Goal: Use online tool/utility: Use online tool/utility

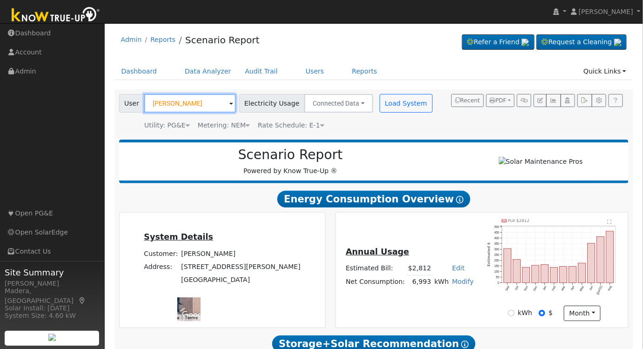
click at [191, 102] on input "[PERSON_NAME]" at bounding box center [190, 103] width 92 height 19
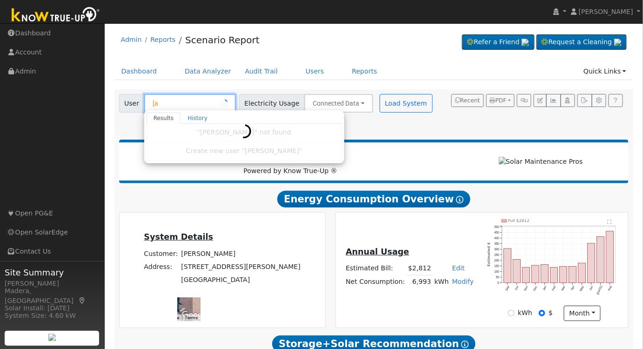
type input "["
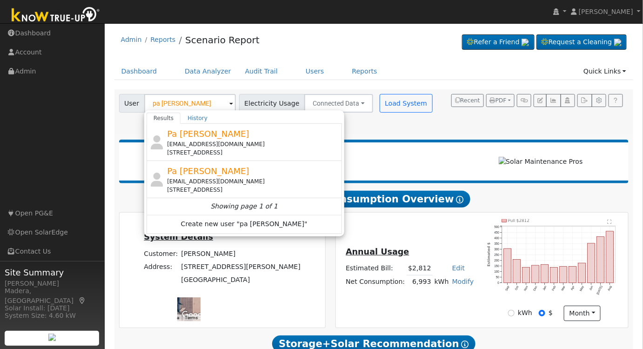
click at [259, 138] on div "Pa [PERSON_NAME] [EMAIL_ADDRESS][DOMAIN_NAME] [STREET_ADDRESS]" at bounding box center [253, 141] width 173 height 29
type input "Pa [PERSON_NAME]"
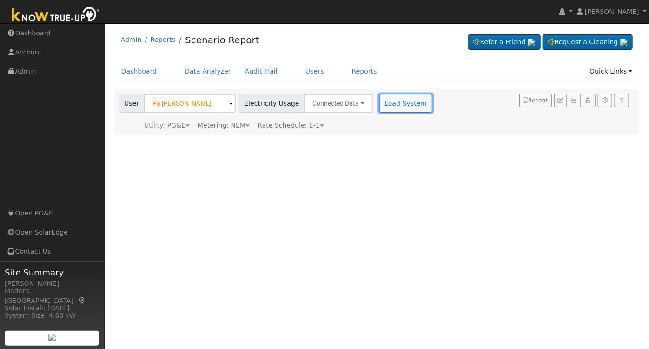
click at [386, 94] on button "Load System" at bounding box center [406, 103] width 53 height 19
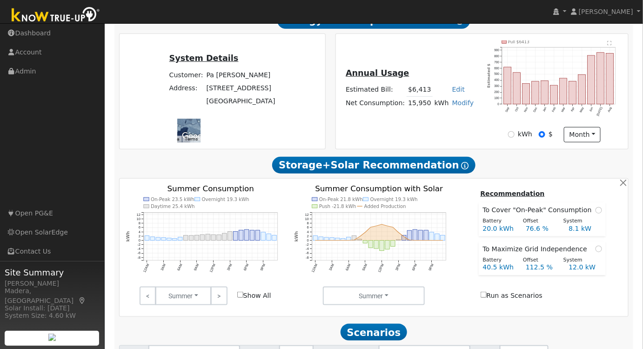
scroll to position [211, 0]
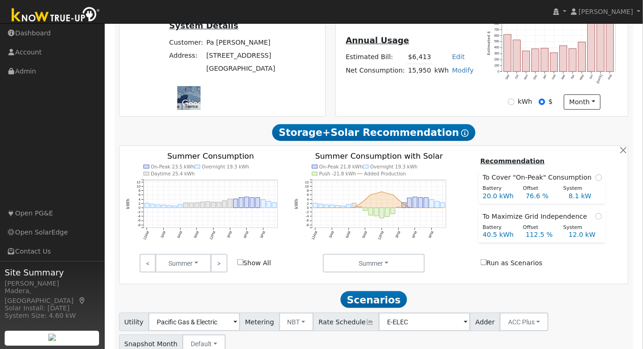
click at [223, 263] on link ">" at bounding box center [219, 263] width 16 height 19
click at [223, 264] on link ">" at bounding box center [219, 263] width 16 height 19
click at [223, 266] on link ">" at bounding box center [219, 263] width 16 height 19
click at [220, 261] on link ">" at bounding box center [219, 263] width 16 height 19
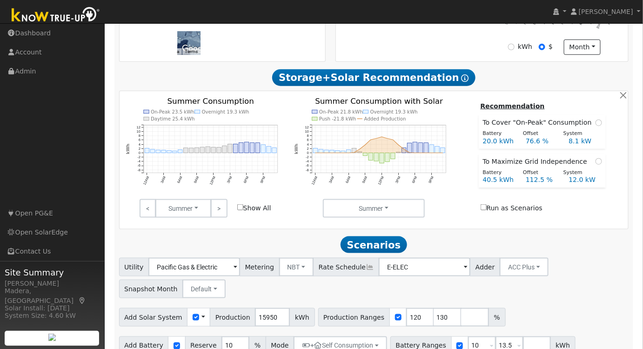
scroll to position [285, 0]
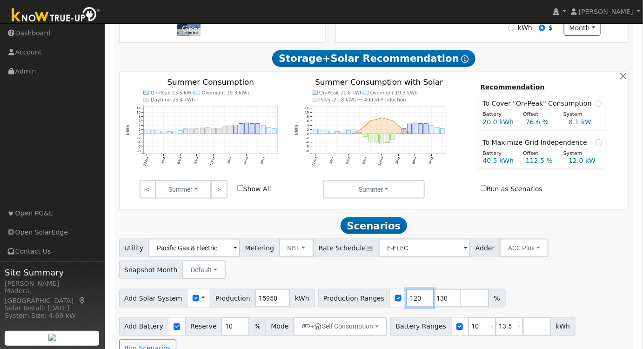
drag, startPoint x: 402, startPoint y: 301, endPoint x: 358, endPoint y: 303, distance: 43.8
click at [358, 303] on div "Production Ranges 120 130 %" at bounding box center [411, 298] width 187 height 19
type input "95"
drag, startPoint x: 429, startPoint y: 301, endPoint x: 334, endPoint y: 295, distance: 94.6
click at [334, 295] on div "Production Ranges 95 130 %" at bounding box center [411, 298] width 187 height 19
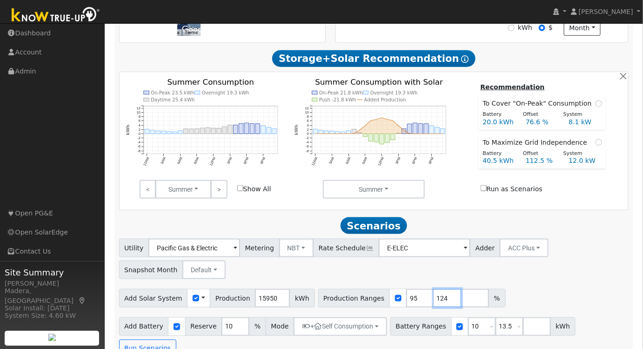
type input "124"
drag, startPoint x: 513, startPoint y: 281, endPoint x: 513, endPoint y: 287, distance: 5.6
click at [513, 279] on div "Utility Pacific Gas & Electric Metering NBT NEM NBT Rate Schedule E-ELEC Adder …" at bounding box center [373, 257] width 513 height 44
drag, startPoint x: 467, startPoint y: 329, endPoint x: 348, endPoint y: 331, distance: 118.2
click at [348, 331] on div "Add Battery Reserve 10 % Mode + Self Consumption Self Consumption Peak Savings …" at bounding box center [373, 336] width 513 height 44
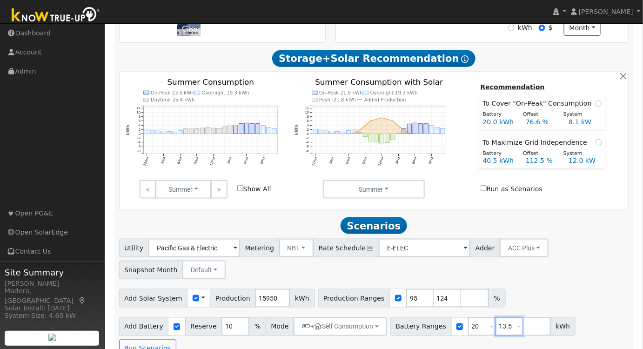
type input "13.5"
type input "20"
click at [495, 331] on input "20" at bounding box center [509, 326] width 28 height 19
drag, startPoint x: 469, startPoint y: 328, endPoint x: 395, endPoint y: 326, distance: 73.5
click at [396, 326] on div "Battery Ranges 13.5 Overrides Reserve % Mode None None Self Consumption Peak Sa…" at bounding box center [482, 326] width 185 height 19
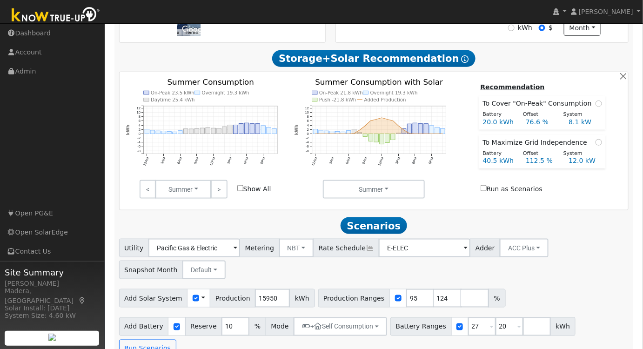
type input "20"
type input "27"
click at [543, 287] on div "Utility Pacific Gas & Electric Metering NBT NEM NBT Rate Schedule E-ELEC Adder …" at bounding box center [374, 298] width 520 height 119
click at [357, 335] on button "+ Self Consumption" at bounding box center [341, 326] width 94 height 19
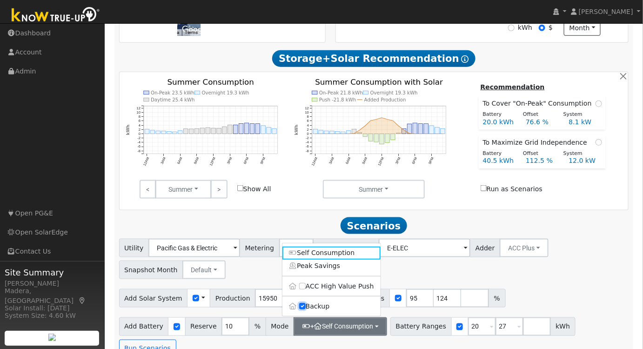
click at [303, 309] on input "Backup" at bounding box center [302, 306] width 7 height 7
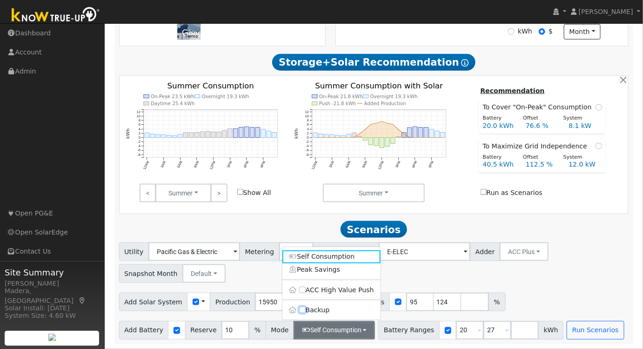
click at [303, 309] on input "Backup" at bounding box center [302, 310] width 7 height 7
checkbox input "true"
type input "20"
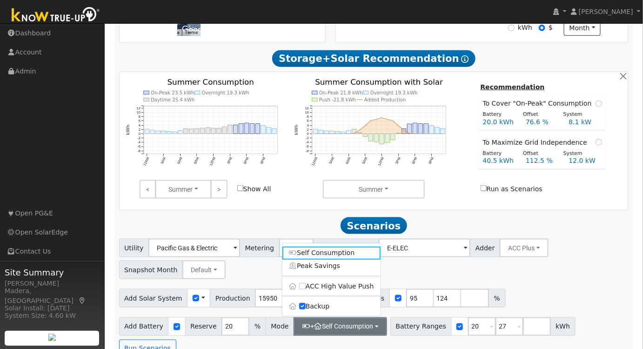
click at [523, 286] on div "Utility Pacific Gas & Electric Metering NBT NEM NBT Rate Schedule E-ELEC Adder …" at bounding box center [374, 298] width 520 height 119
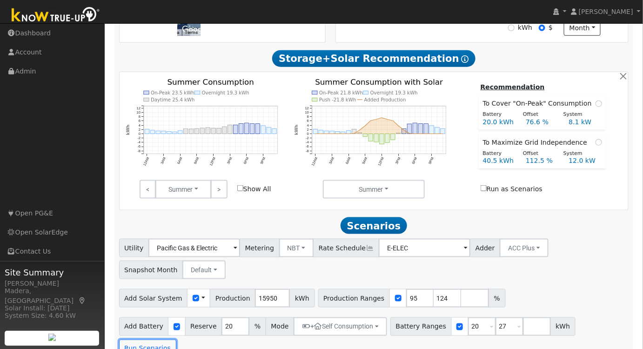
click at [176, 340] on button "Run Scenarios" at bounding box center [147, 349] width 57 height 19
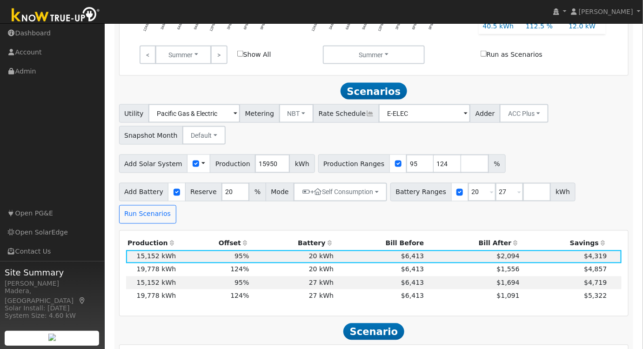
scroll to position [520, 0]
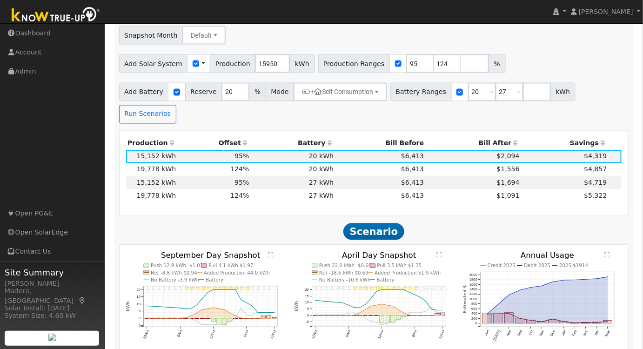
click at [357, 189] on td "$6,413" at bounding box center [380, 195] width 90 height 13
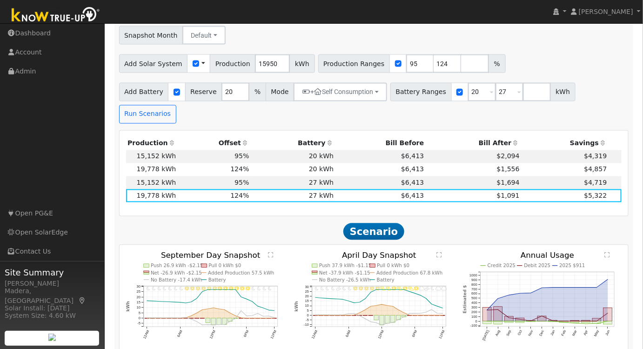
click at [606, 252] on text "" at bounding box center [607, 255] width 5 height 6
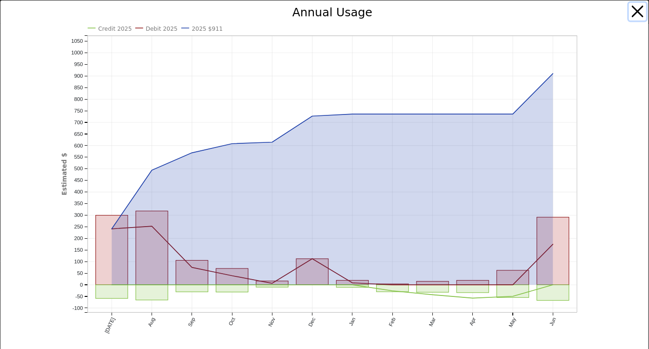
click at [631, 12] on button "button" at bounding box center [638, 12] width 18 height 18
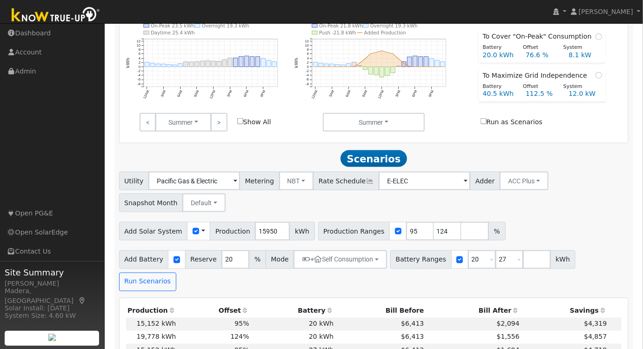
scroll to position [395, 0]
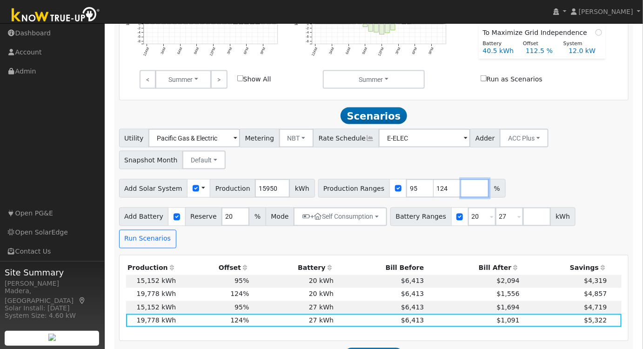
click at [461, 193] on input "number" at bounding box center [475, 188] width 28 height 19
type input "100"
type input "124"
click at [556, 160] on div "Utility Pacific Gas & Electric Metering NBT NEM NBT Rate Schedule E-ELEC Adder …" at bounding box center [373, 148] width 513 height 44
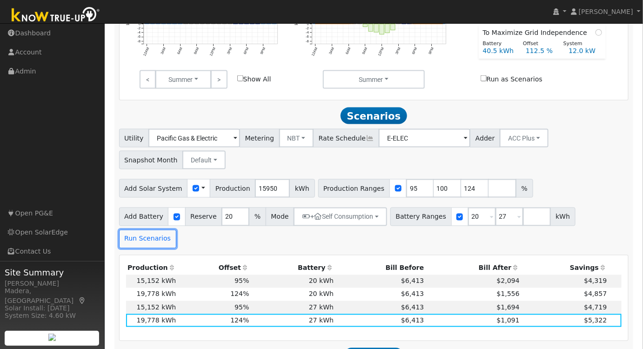
click at [176, 230] on button "Run Scenarios" at bounding box center [147, 239] width 57 height 19
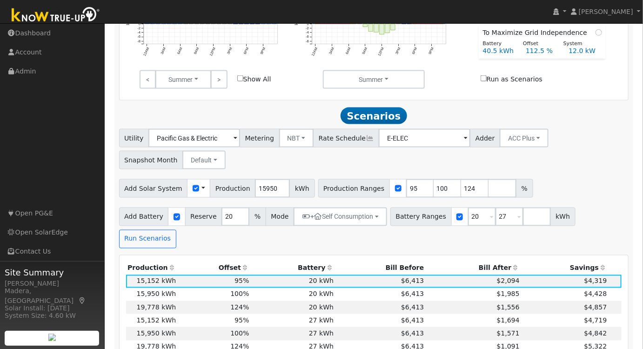
scroll to position [477, 0]
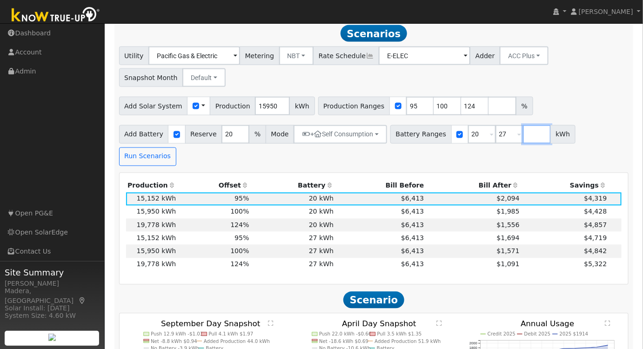
click at [523, 133] on input "number" at bounding box center [537, 134] width 28 height 19
type input "30"
click at [538, 166] on div "Add Battery Reserve 20 % Mode + Self Consumption Self Consumption Peak Savings …" at bounding box center [373, 144] width 513 height 44
click at [153, 163] on button "Run Scenarios" at bounding box center [147, 156] width 57 height 19
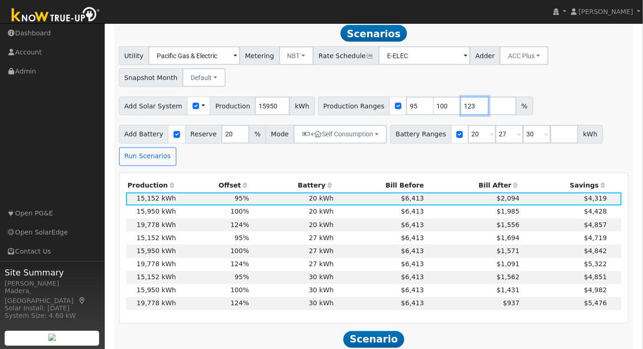
click at [461, 110] on input "123" at bounding box center [475, 106] width 28 height 19
click at [461, 110] on input "122" at bounding box center [475, 106] width 28 height 19
click at [461, 110] on input "121" at bounding box center [475, 106] width 28 height 19
click at [461, 110] on input "120" at bounding box center [475, 106] width 28 height 19
click at [465, 87] on div "Utility Pacific Gas & Electric Metering NBT NEM NBT Rate Schedule E-ELEC Adder …" at bounding box center [373, 65] width 513 height 44
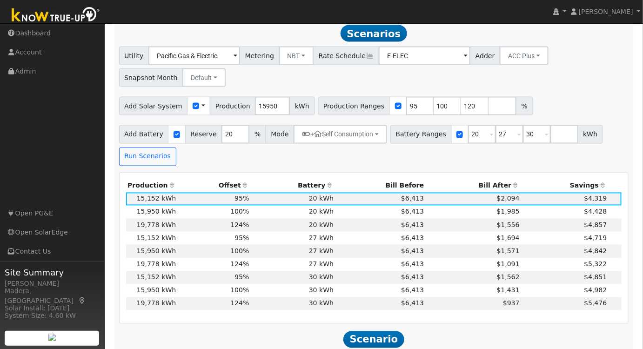
click at [367, 308] on td "$6,413" at bounding box center [380, 303] width 90 height 13
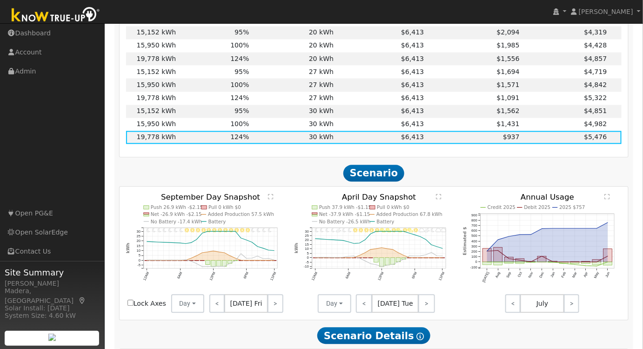
scroll to position [646, 0]
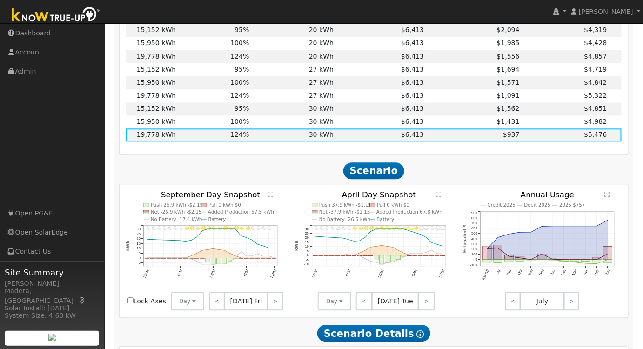
click at [610, 197] on text "" at bounding box center [607, 194] width 5 height 6
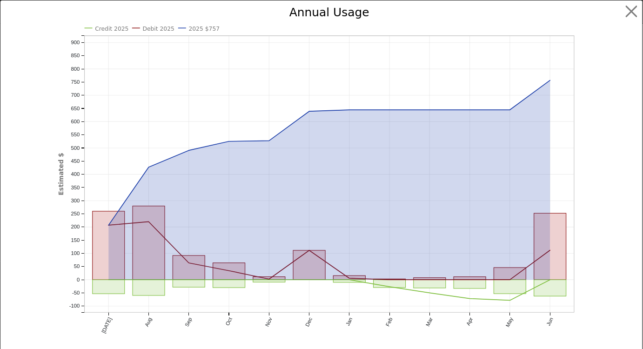
scroll to position [630, 0]
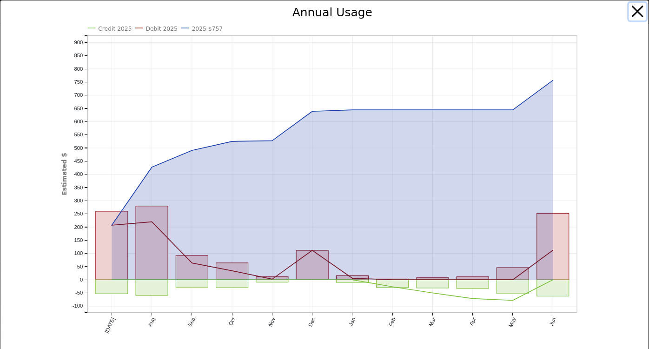
click at [629, 9] on button "button" at bounding box center [638, 12] width 18 height 18
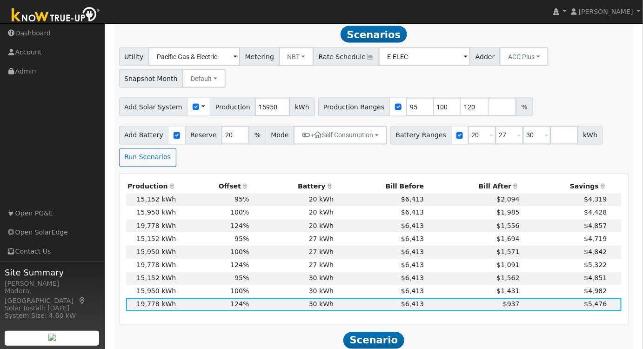
scroll to position [503, 0]
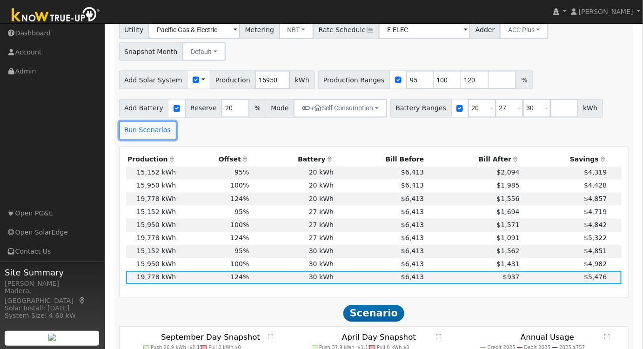
click at [135, 130] on button "Run Scenarios" at bounding box center [147, 130] width 57 height 19
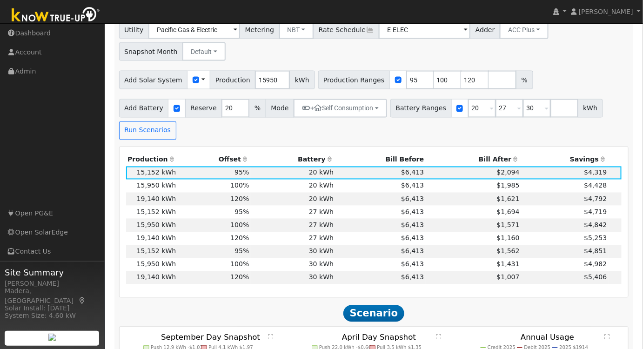
scroll to position [477, 0]
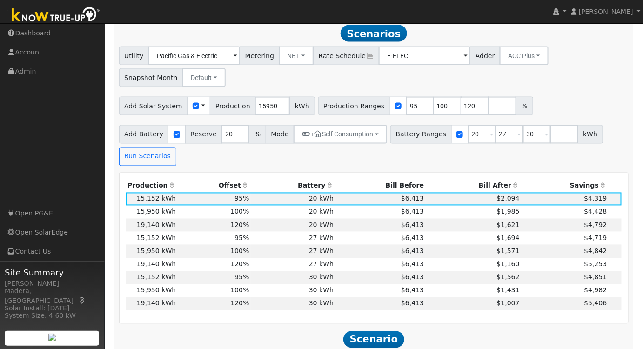
click at [361, 309] on td "$6,413" at bounding box center [380, 303] width 90 height 13
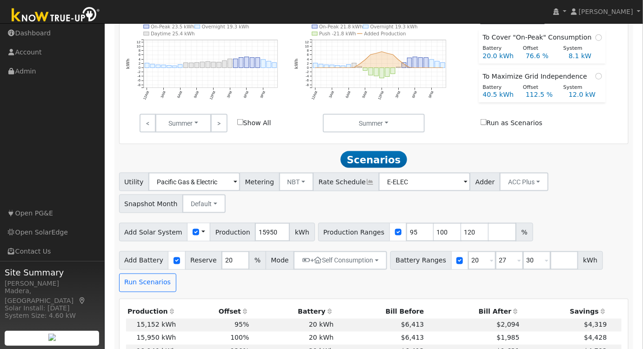
scroll to position [393, 0]
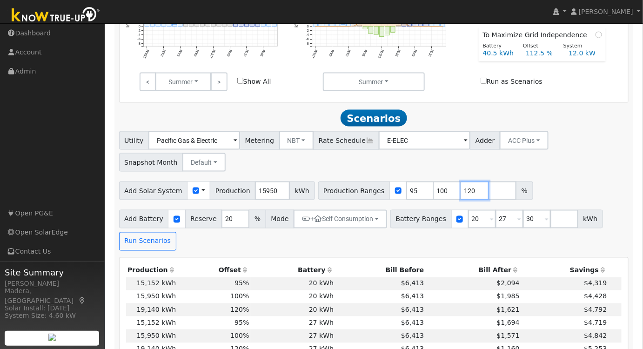
drag, startPoint x: 457, startPoint y: 195, endPoint x: 398, endPoint y: 199, distance: 58.7
click at [399, 199] on div "Production Ranges 95 100 120 %" at bounding box center [425, 190] width 215 height 19
type input "129"
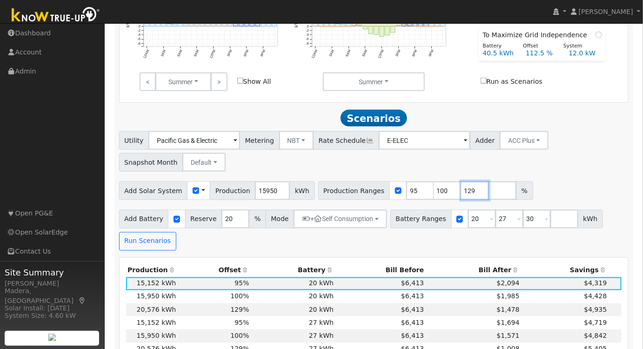
scroll to position [477, 0]
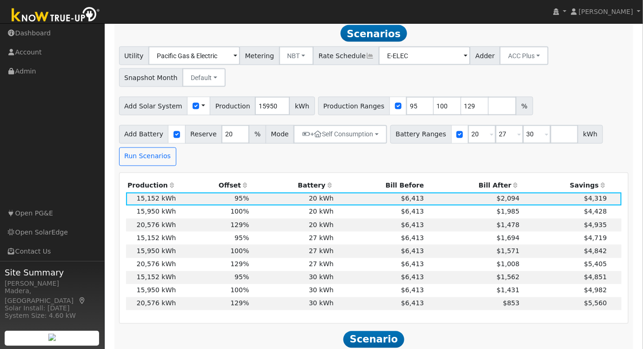
click at [489, 188] on th "Bill After" at bounding box center [474, 186] width 96 height 13
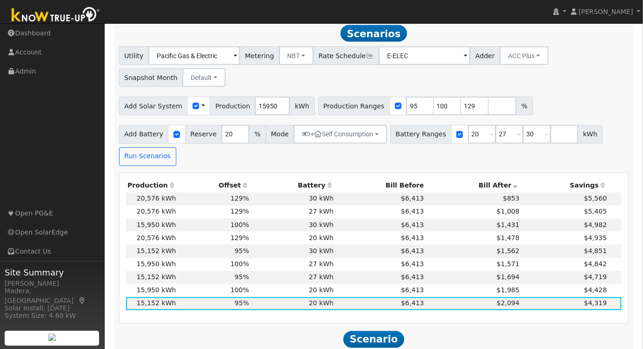
click at [287, 197] on td "30 kWh" at bounding box center [293, 199] width 85 height 13
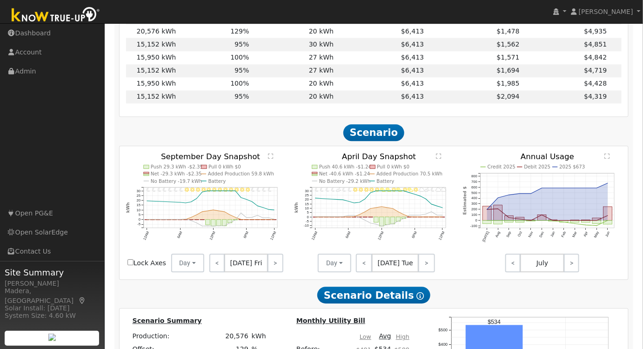
scroll to position [688, 0]
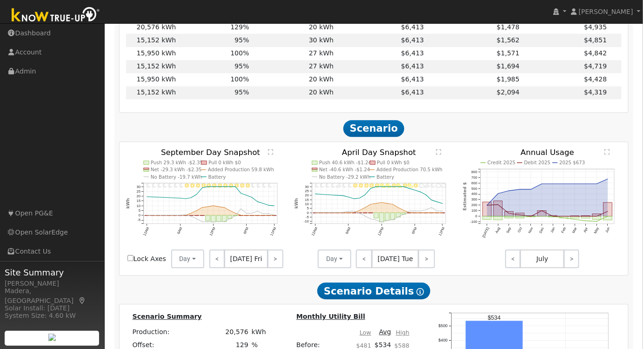
click at [612, 155] on icon "Credit 2025 Debit 2025 2025 $673 [DATE] Aug Sep Oct Nov Dec Jan Feb Mar Apr May…" at bounding box center [542, 201] width 159 height 107
click at [607, 153] on text "" at bounding box center [607, 151] width 5 height 6
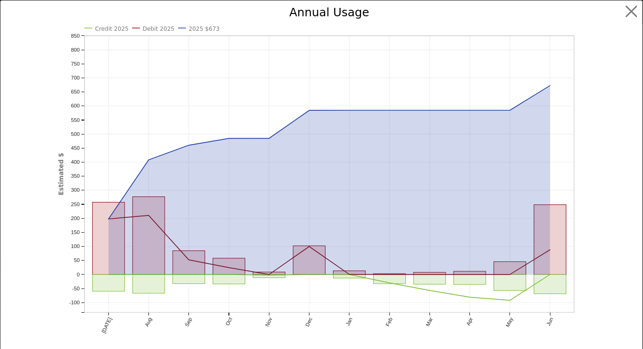
scroll to position [672, 0]
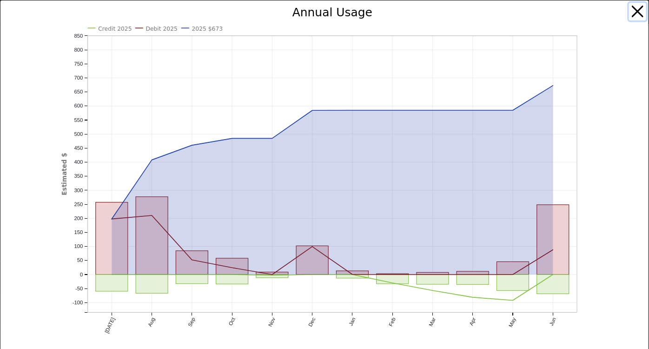
click at [634, 12] on button "button" at bounding box center [638, 12] width 18 height 18
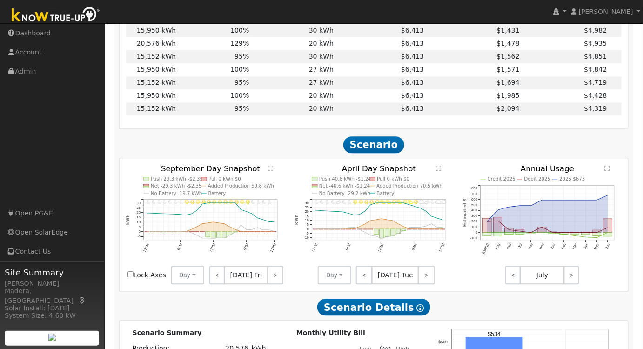
click at [268, 274] on link ">" at bounding box center [274, 275] width 15 height 19
click at [269, 274] on link ">" at bounding box center [276, 275] width 14 height 19
click at [271, 281] on link ">" at bounding box center [276, 275] width 13 height 19
click at [271, 281] on link ">" at bounding box center [277, 275] width 13 height 19
click at [271, 281] on link ">" at bounding box center [276, 275] width 14 height 19
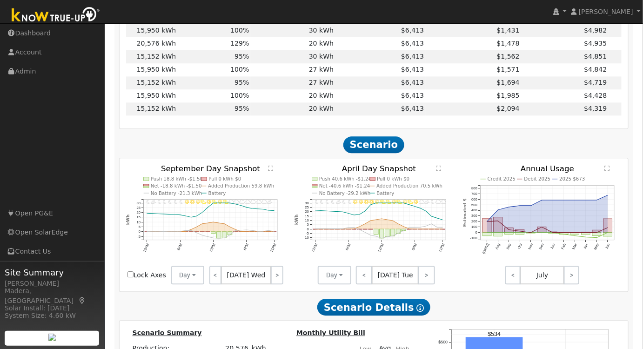
click at [271, 281] on link ">" at bounding box center [277, 275] width 13 height 19
click at [271, 281] on link ">" at bounding box center [276, 275] width 13 height 19
click at [271, 281] on link ">" at bounding box center [274, 275] width 15 height 19
click at [271, 281] on link ">" at bounding box center [276, 275] width 14 height 19
click at [271, 281] on link ">" at bounding box center [276, 275] width 13 height 19
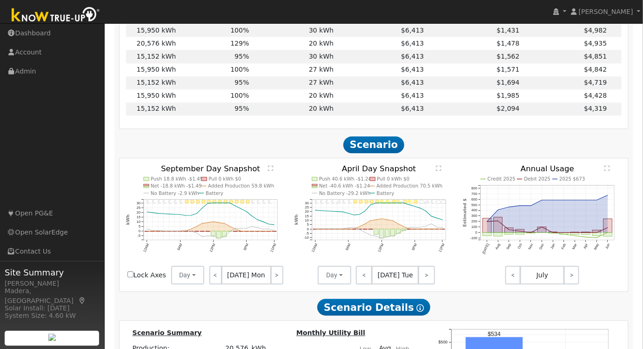
click at [271, 281] on link ">" at bounding box center [277, 275] width 13 height 19
click at [271, 281] on link ">" at bounding box center [276, 275] width 14 height 19
click at [271, 281] on link ">" at bounding box center [277, 275] width 13 height 19
click at [271, 281] on link ">" at bounding box center [276, 275] width 13 height 19
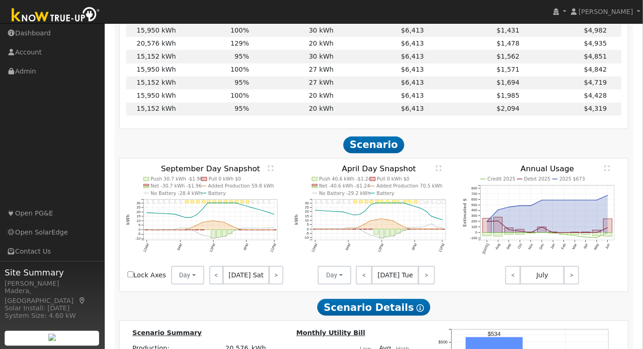
click at [271, 281] on link ">" at bounding box center [276, 275] width 14 height 19
click at [270, 281] on link ">" at bounding box center [276, 275] width 13 height 19
click at [270, 281] on div "< [DATE] Mon >" at bounding box center [246, 275] width 84 height 19
click at [269, 281] on div "< [DATE] Mon >" at bounding box center [246, 275] width 84 height 19
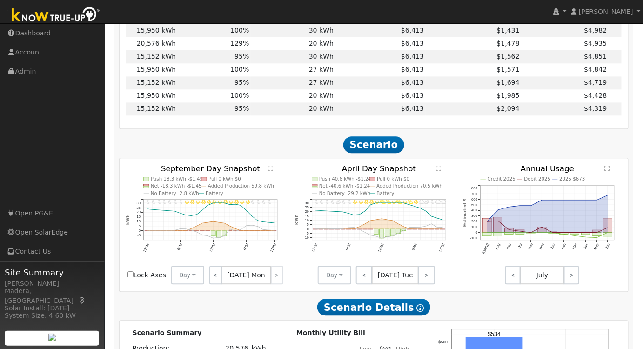
click at [269, 281] on div "< [DATE] Mon >" at bounding box center [246, 275] width 84 height 19
click at [270, 279] on div "< [DATE] Mon >" at bounding box center [246, 275] width 84 height 19
click at [273, 275] on div "< [DATE] Mon >" at bounding box center [246, 275] width 84 height 19
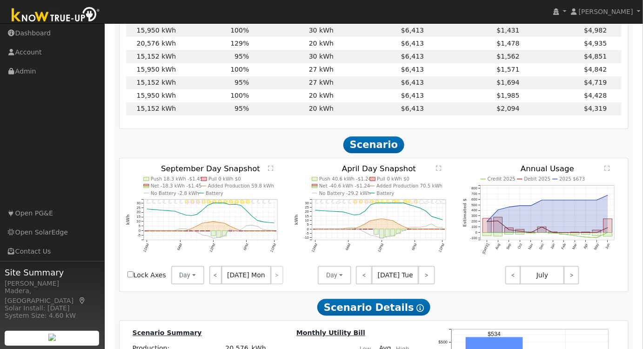
click at [273, 275] on div "< [DATE] Mon >" at bounding box center [246, 275] width 84 height 19
click at [423, 278] on link ">" at bounding box center [426, 275] width 16 height 19
click at [423, 278] on link ">" at bounding box center [427, 275] width 16 height 19
click at [423, 278] on link ">" at bounding box center [426, 275] width 18 height 19
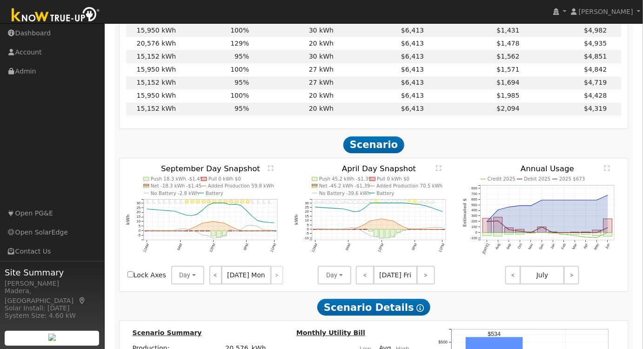
click at [423, 278] on link ">" at bounding box center [426, 275] width 18 height 19
click at [423, 278] on link ">" at bounding box center [427, 275] width 16 height 19
click at [423, 278] on link ">" at bounding box center [427, 275] width 15 height 19
click at [423, 278] on link ">" at bounding box center [426, 275] width 16 height 19
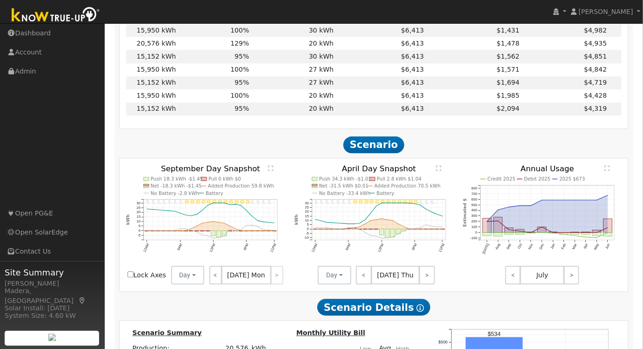
click at [423, 278] on link ">" at bounding box center [427, 275] width 16 height 19
click at [423, 278] on link ">" at bounding box center [426, 275] width 18 height 19
click at [423, 278] on link ">" at bounding box center [426, 275] width 17 height 19
click at [423, 278] on link ">" at bounding box center [427, 275] width 16 height 19
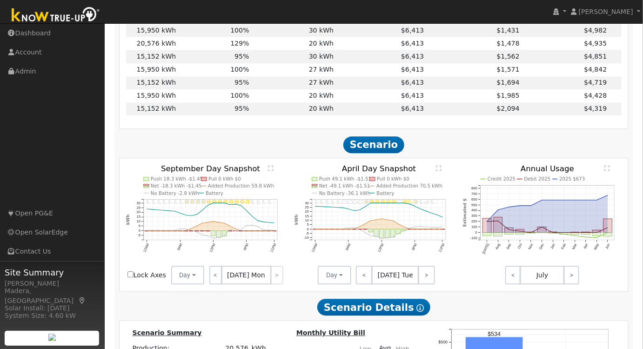
click at [423, 278] on link ">" at bounding box center [426, 275] width 16 height 19
click at [423, 278] on div "< [DATE] Wed >" at bounding box center [393, 275] width 84 height 19
click at [356, 278] on link "<" at bounding box center [363, 275] width 15 height 19
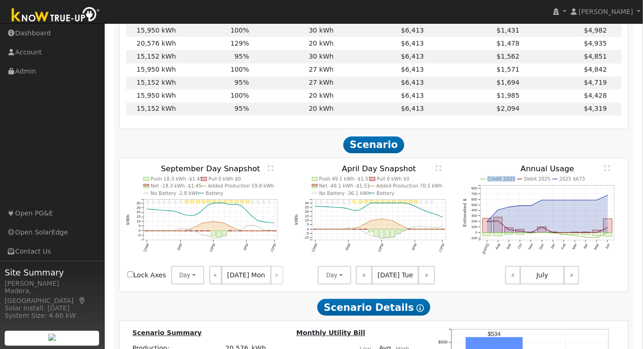
click at [363, 278] on link "<" at bounding box center [364, 275] width 16 height 19
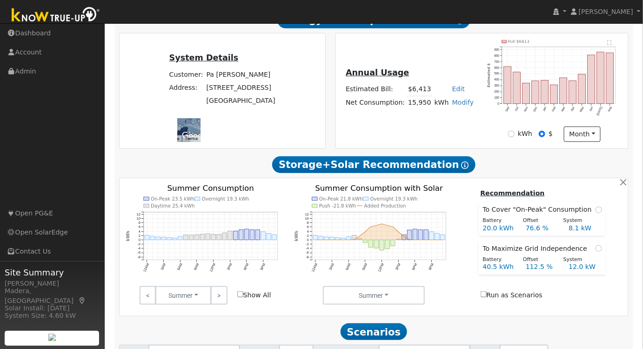
scroll to position [123, 0]
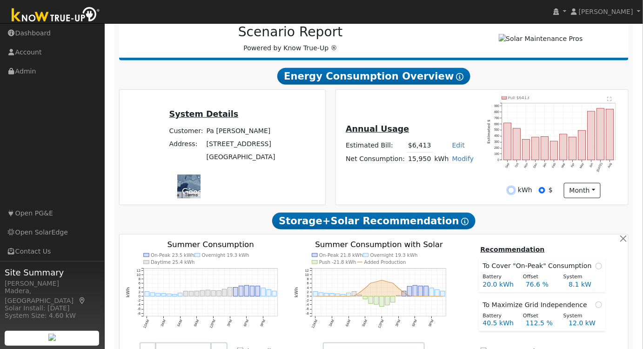
click at [514, 191] on input "kWh" at bounding box center [511, 190] width 7 height 7
radio input "true"
radio input "false"
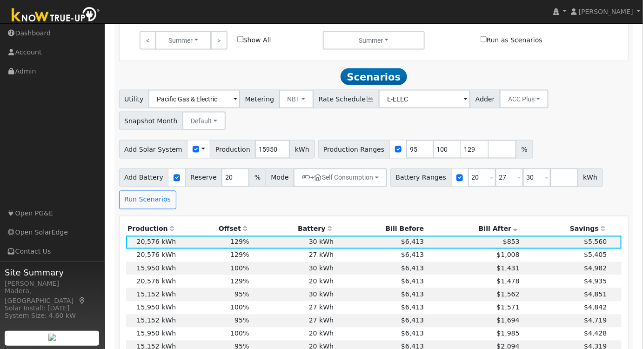
scroll to position [461, 0]
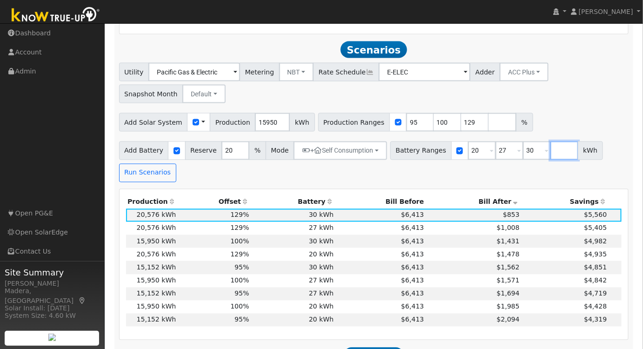
click at [550, 151] on input "number" at bounding box center [564, 150] width 28 height 19
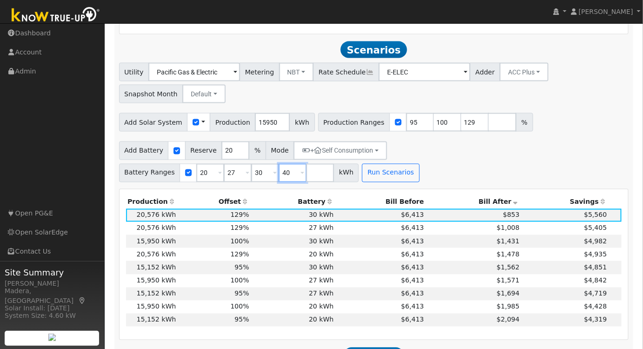
type input "40"
click at [362, 175] on button "Run Scenarios" at bounding box center [390, 173] width 57 height 19
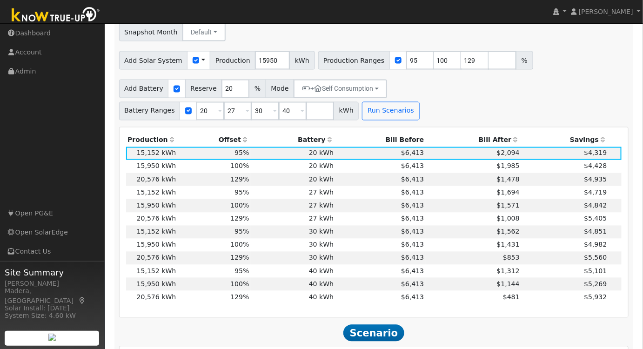
scroll to position [520, 0]
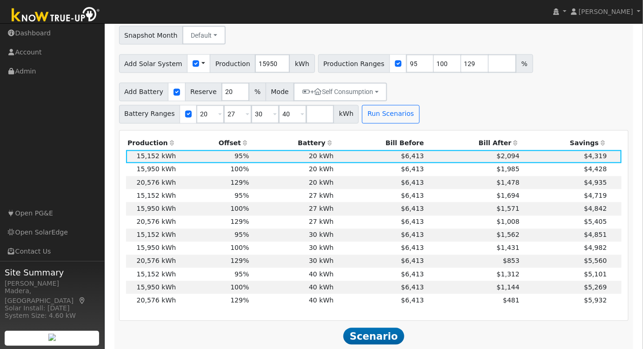
click at [497, 149] on th "Bill After" at bounding box center [474, 143] width 96 height 13
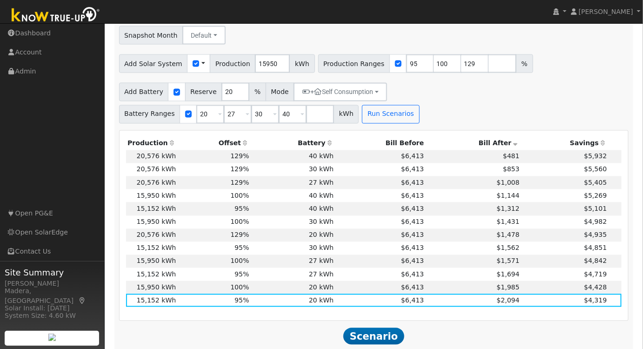
click at [457, 158] on td "$481" at bounding box center [474, 156] width 96 height 13
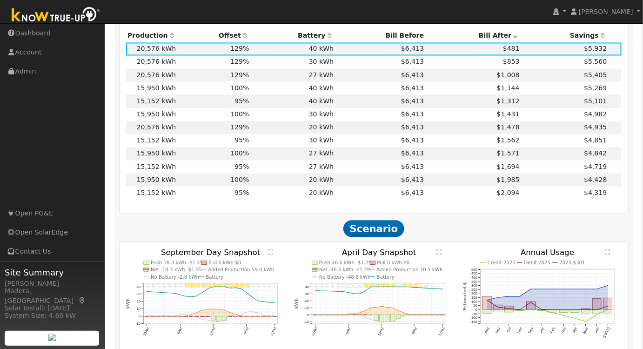
scroll to position [646, 0]
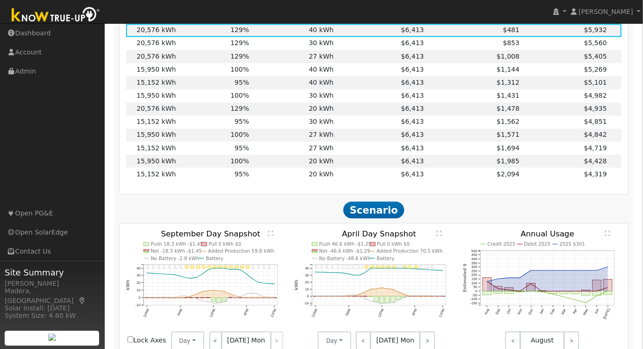
click at [608, 236] on text "" at bounding box center [607, 233] width 5 height 6
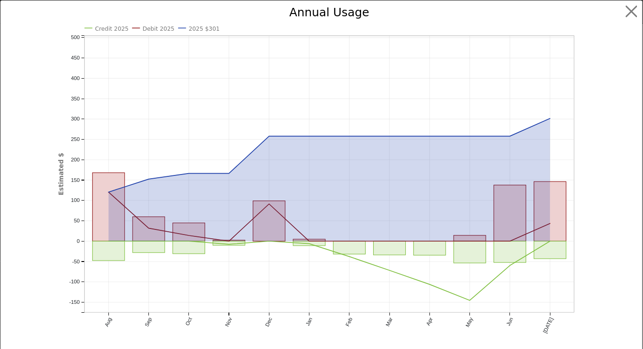
scroll to position [630, 0]
click at [633, 15] on button "button" at bounding box center [638, 12] width 18 height 18
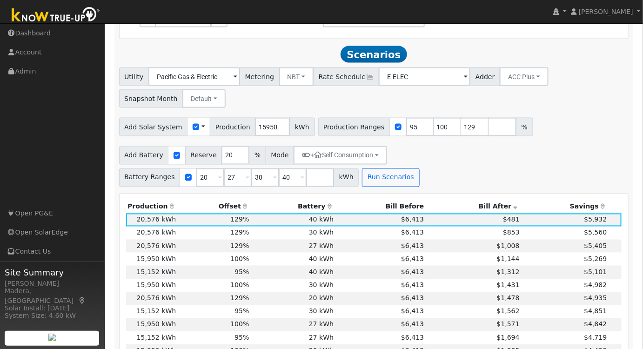
scroll to position [461, 0]
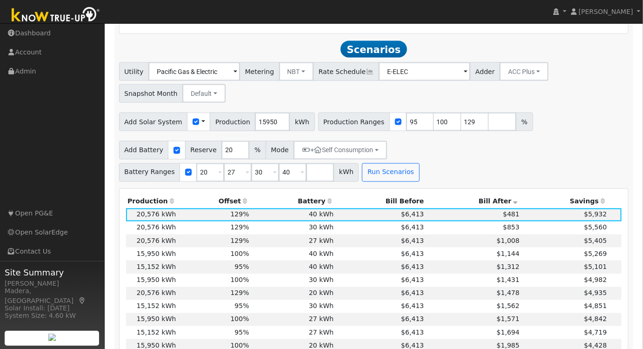
drag, startPoint x: 273, startPoint y: 227, endPoint x: 319, endPoint y: 248, distance: 51.0
click at [273, 227] on td "30 kWh" at bounding box center [293, 227] width 85 height 13
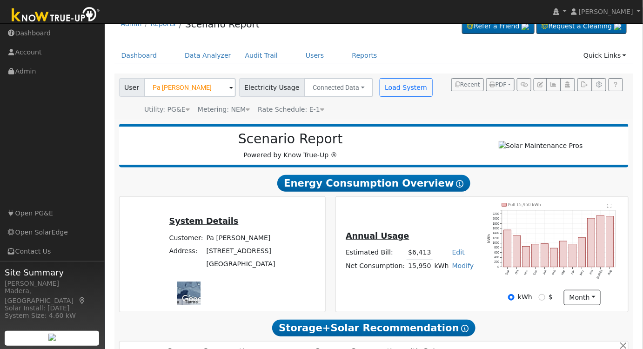
scroll to position [0, 0]
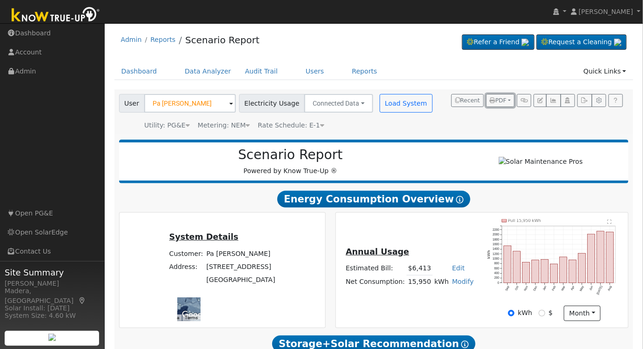
click at [505, 100] on span "PDF" at bounding box center [498, 100] width 17 height 7
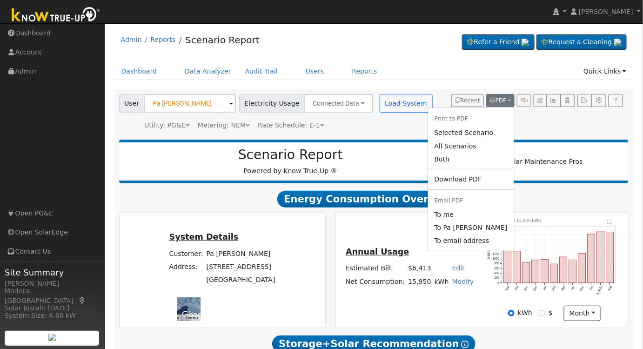
click at [480, 133] on link "Selected Scenario" at bounding box center [471, 133] width 86 height 13
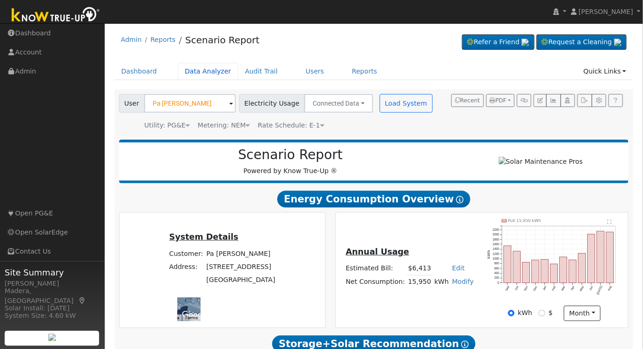
click at [197, 73] on link "Data Analyzer" at bounding box center [208, 71] width 60 height 17
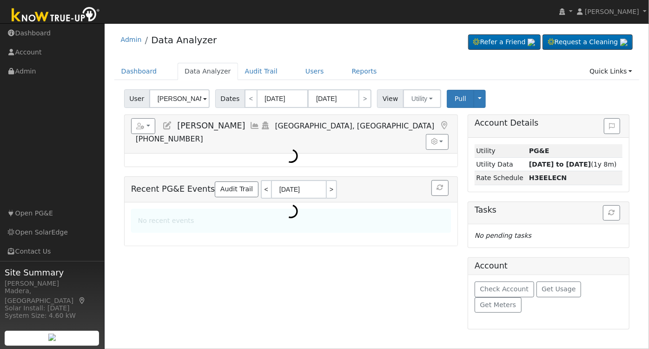
click at [172, 96] on input "Bruce Adams" at bounding box center [179, 98] width 60 height 19
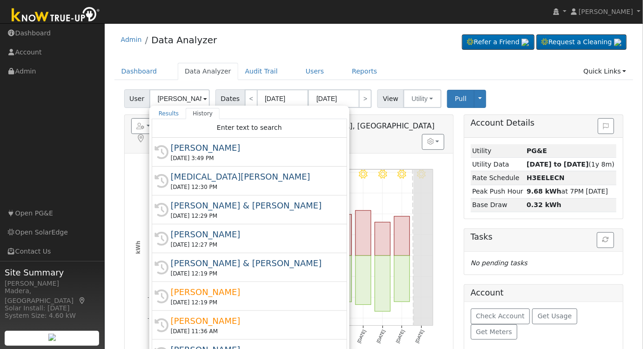
click at [451, 259] on div "9/24 - Clear 9/23 - Clear 9/22 - Clear 9/21 - Clear 9/20 - MostlyCloudy 9/19 - …" at bounding box center [289, 257] width 329 height 206
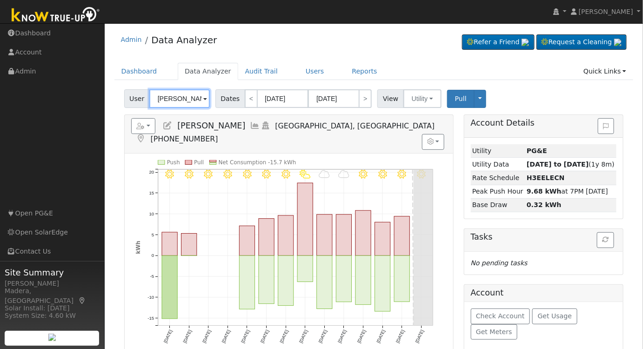
click at [183, 98] on input "Bruce Adams" at bounding box center [179, 98] width 60 height 19
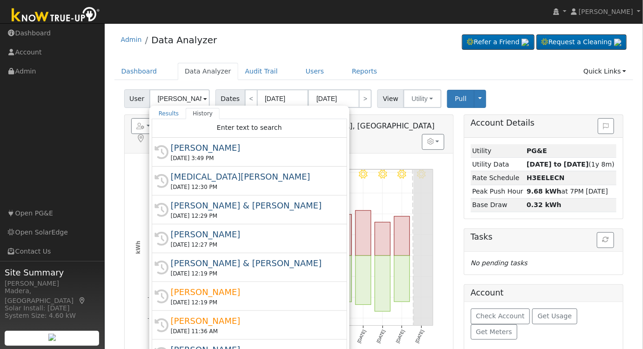
click at [203, 177] on div "Celexa Rodrigues" at bounding box center [254, 176] width 166 height 13
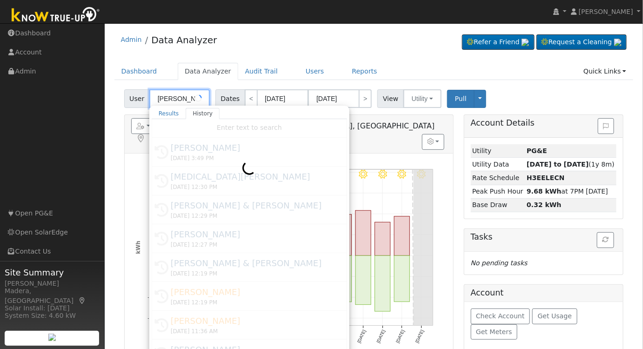
type input "Celexa Rodrigues"
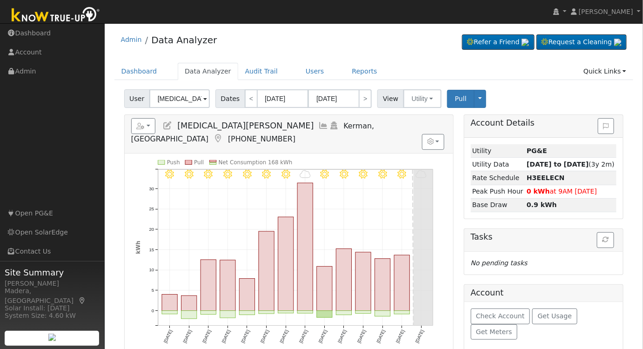
click at [319, 124] on icon at bounding box center [324, 125] width 10 height 8
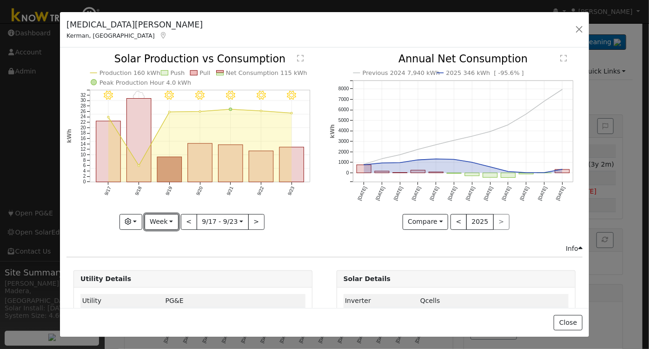
click at [161, 215] on button "Week" at bounding box center [162, 222] width 34 height 16
click at [166, 234] on link "Day" at bounding box center [177, 240] width 65 height 13
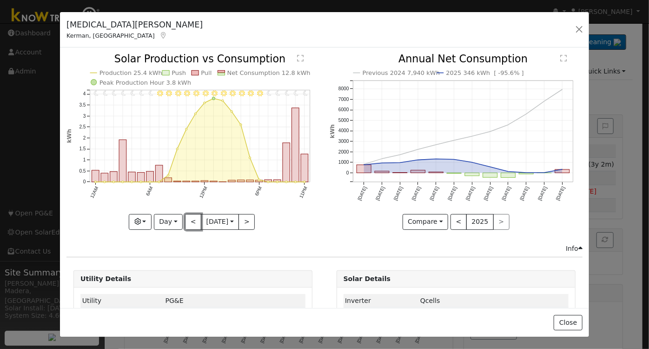
click at [187, 220] on button "<" at bounding box center [193, 222] width 16 height 16
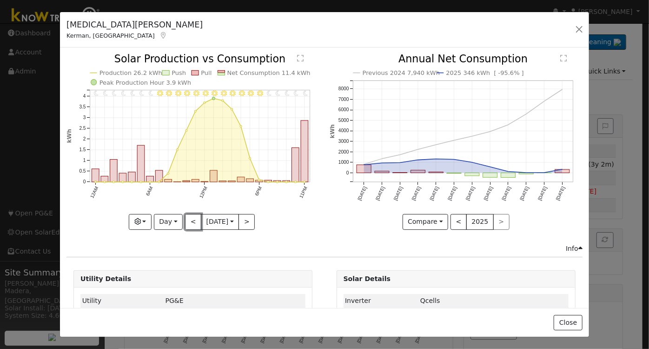
click at [188, 221] on button "<" at bounding box center [193, 222] width 16 height 16
type input "2025-09-21"
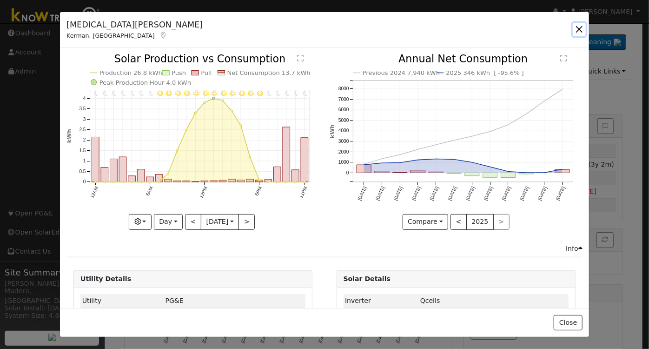
click at [579, 26] on button "button" at bounding box center [579, 29] width 13 height 13
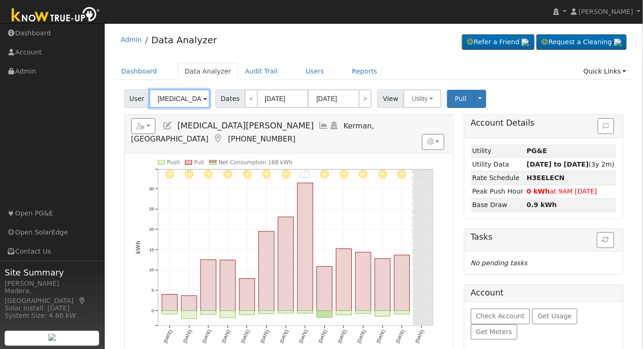
click at [186, 95] on input "Celexa Rodrigues" at bounding box center [179, 98] width 60 height 19
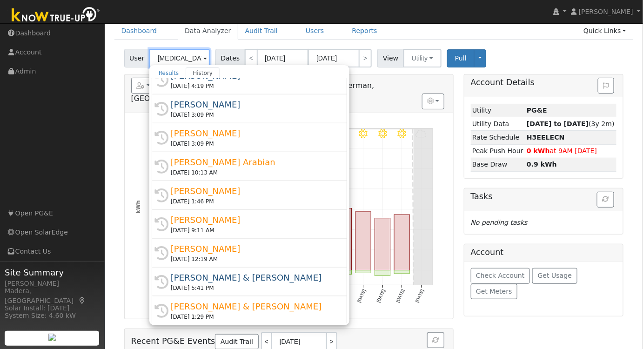
scroll to position [42, 0]
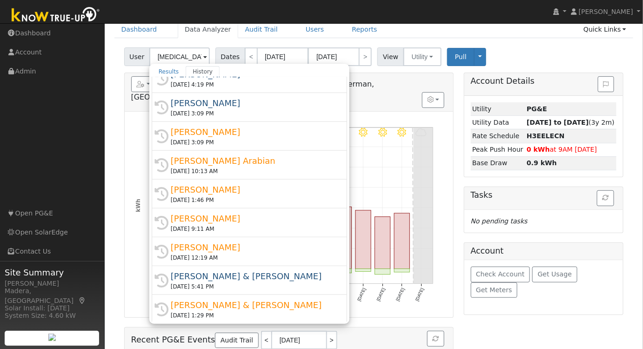
click at [234, 273] on div "David & Jan Banks" at bounding box center [254, 276] width 166 height 13
type input "David & Jan Banks"
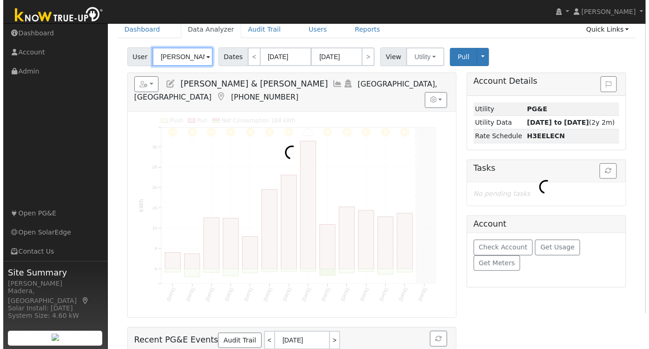
scroll to position [0, 0]
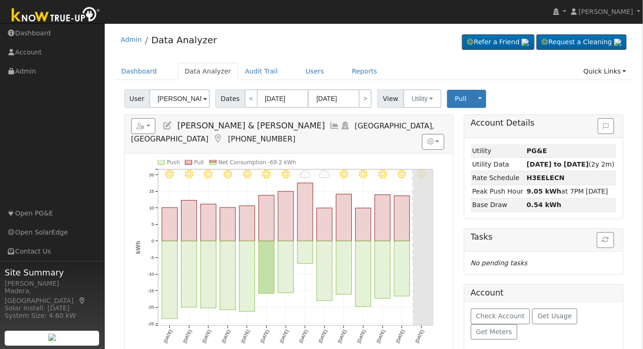
click at [330, 125] on icon at bounding box center [335, 125] width 10 height 8
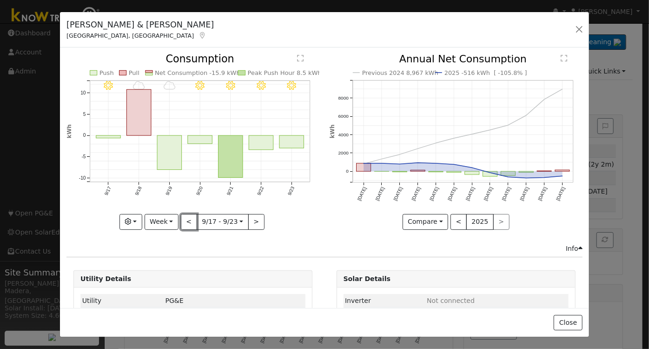
click at [181, 221] on button "<" at bounding box center [189, 222] width 16 height 16
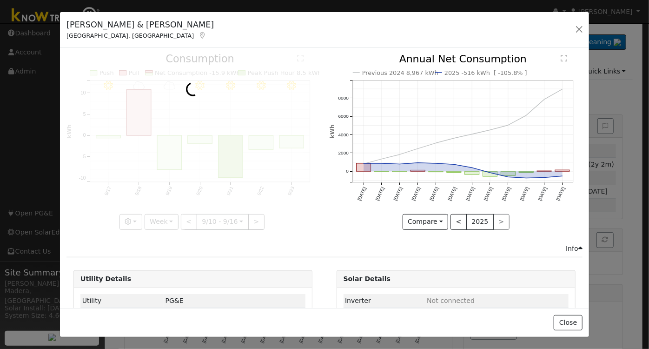
click at [165, 221] on div at bounding box center [193, 141] width 253 height 175
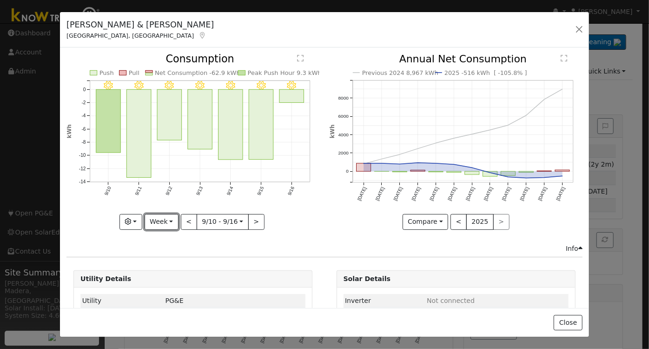
click at [160, 216] on button "Week" at bounding box center [162, 222] width 34 height 16
click at [162, 236] on link "Day" at bounding box center [177, 240] width 65 height 13
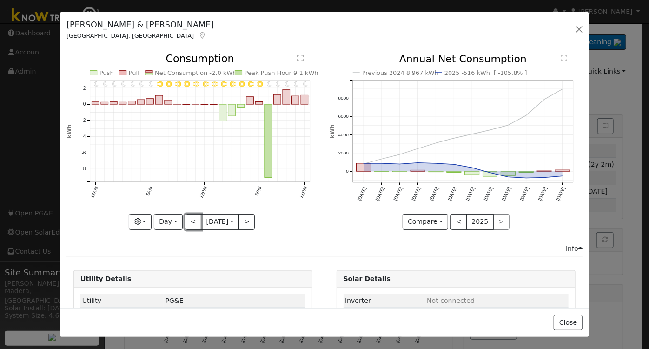
click at [191, 221] on button "<" at bounding box center [193, 222] width 16 height 16
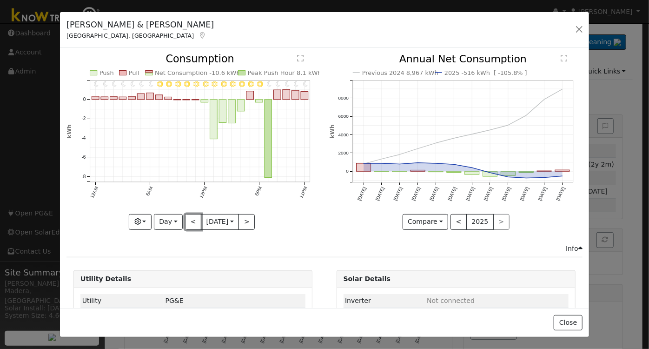
click at [188, 220] on button "<" at bounding box center [193, 222] width 16 height 16
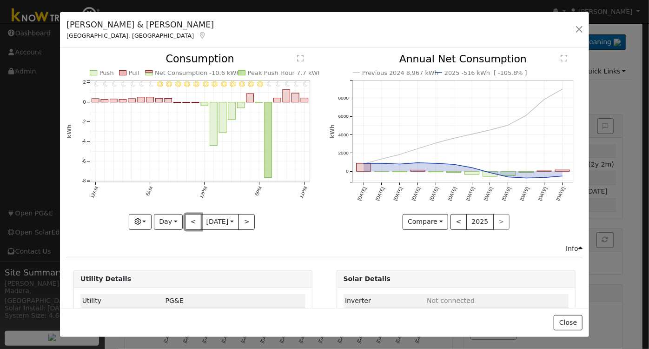
click at [190, 220] on button "<" at bounding box center [193, 222] width 16 height 16
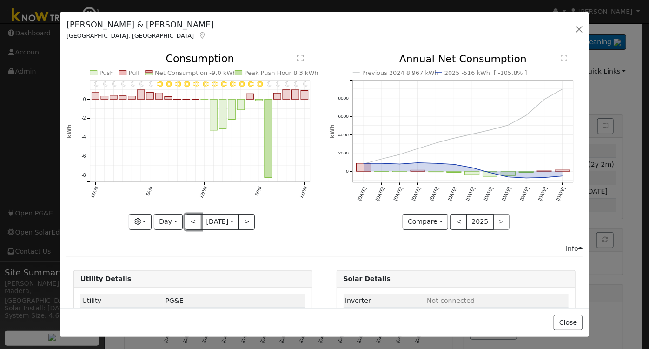
click at [189, 219] on button "<" at bounding box center [193, 222] width 16 height 16
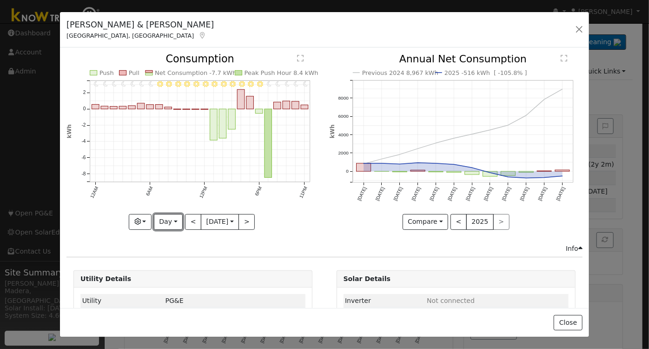
click at [165, 221] on button "Day" at bounding box center [168, 222] width 29 height 16
click at [269, 232] on div "11PM - Clear 10PM - Clear 9PM - Clear 8PM - Clear 7PM - Clear 6PM - Clear 5PM -…" at bounding box center [193, 148] width 263 height 189
click at [193, 216] on button "<" at bounding box center [193, 222] width 16 height 16
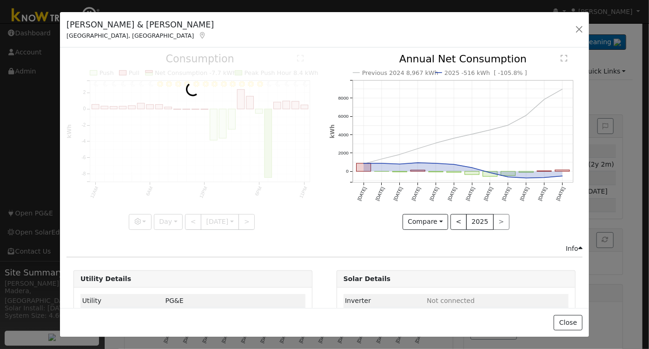
click at [193, 216] on div at bounding box center [193, 141] width 253 height 175
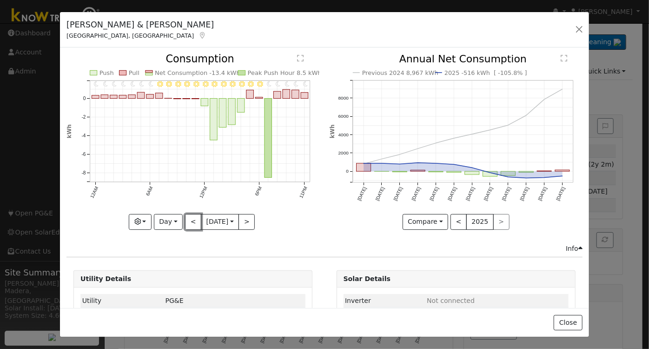
click at [190, 222] on button "<" at bounding box center [193, 222] width 16 height 16
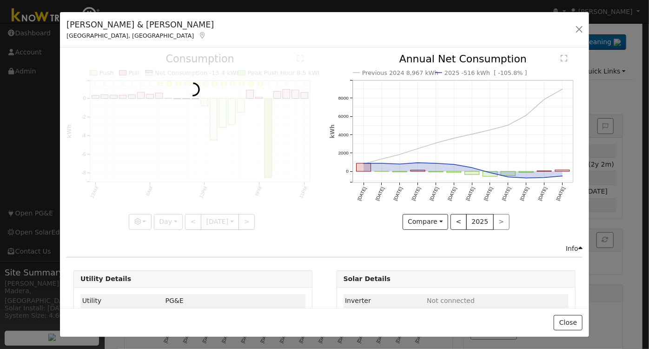
click at [190, 222] on div at bounding box center [193, 141] width 253 height 175
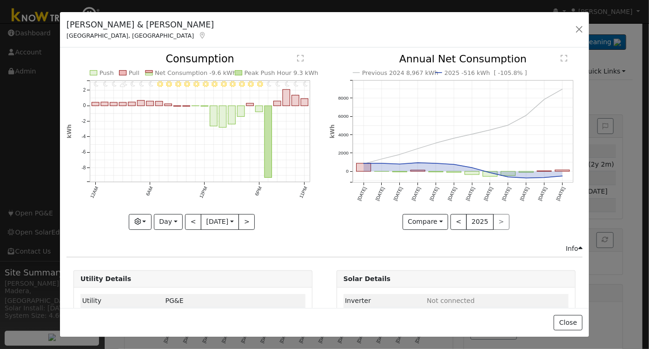
click at [189, 222] on div at bounding box center [193, 141] width 253 height 175
click at [189, 221] on button "<" at bounding box center [193, 222] width 16 height 16
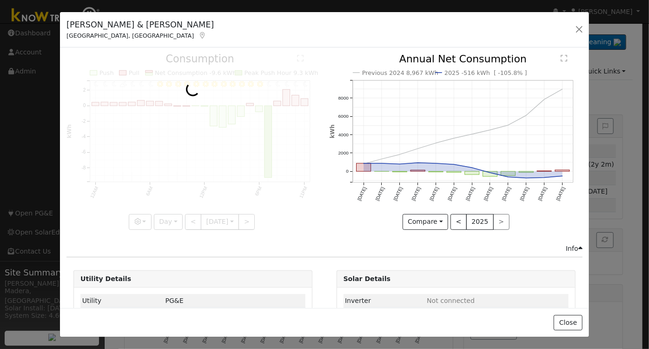
click at [189, 221] on div at bounding box center [193, 141] width 253 height 175
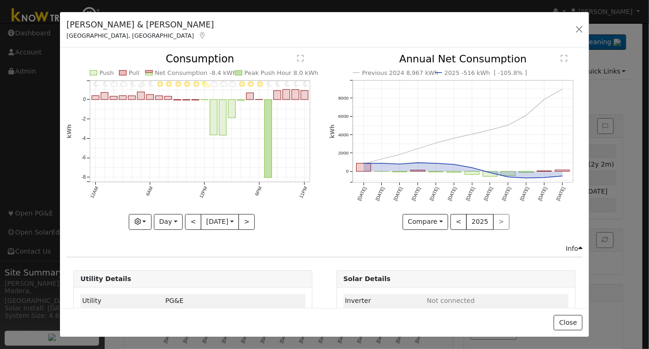
click at [189, 220] on div at bounding box center [193, 141] width 253 height 175
click at [189, 220] on div "11PM - Clear 10PM - Clear 9PM - Clear 8PM - Clear 7PM - Clear 6PM - Clear 5PM -…" at bounding box center [193, 141] width 253 height 175
click at [189, 220] on button "<" at bounding box center [193, 222] width 16 height 16
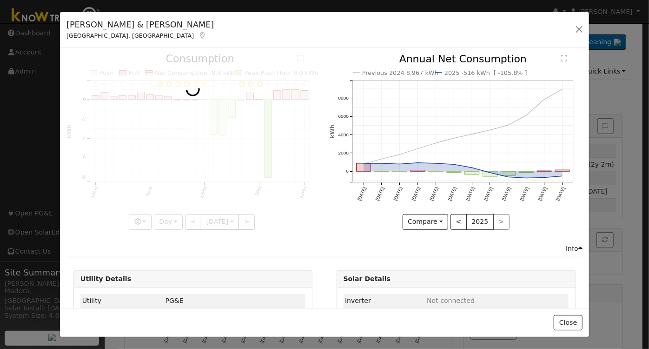
click at [188, 220] on div at bounding box center [193, 141] width 253 height 175
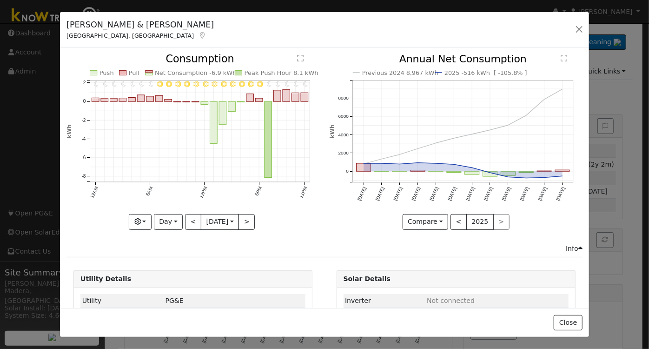
click at [188, 220] on div at bounding box center [193, 141] width 253 height 175
click at [188, 220] on button "<" at bounding box center [193, 222] width 16 height 16
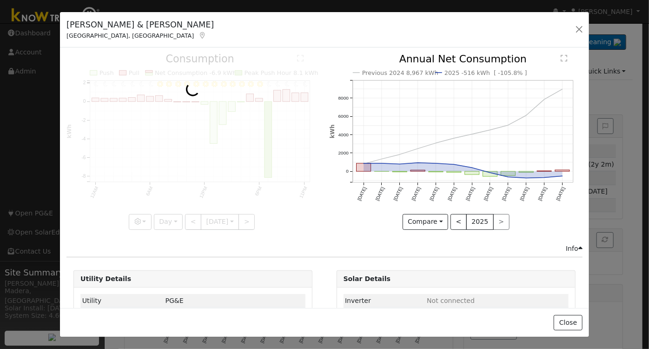
click at [188, 220] on div at bounding box center [193, 141] width 253 height 175
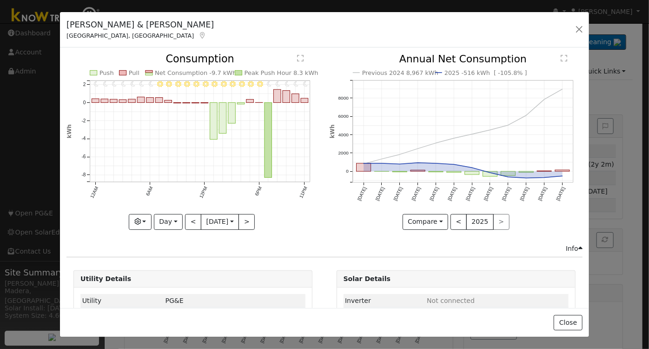
click at [188, 220] on div at bounding box center [193, 141] width 253 height 175
click at [190, 220] on button "<" at bounding box center [193, 222] width 16 height 16
click at [187, 223] on button "<" at bounding box center [193, 222] width 16 height 16
click at [191, 219] on button "<" at bounding box center [193, 222] width 16 height 16
click at [191, 219] on div "11PM - Clear 10PM - Clear 9PM - Clear 8PM - Clear 7PM - Clear 6PM - Clear 5PM -…" at bounding box center [193, 141] width 253 height 175
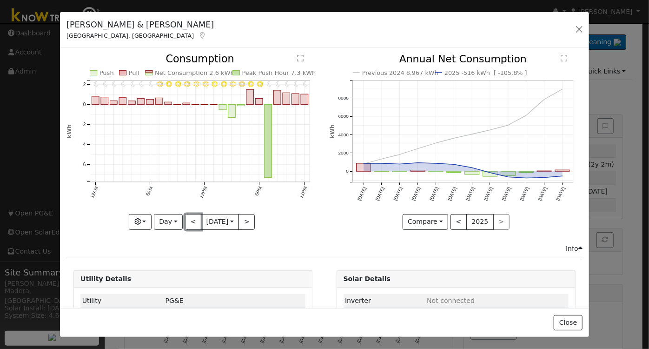
click at [191, 219] on button "<" at bounding box center [193, 222] width 16 height 16
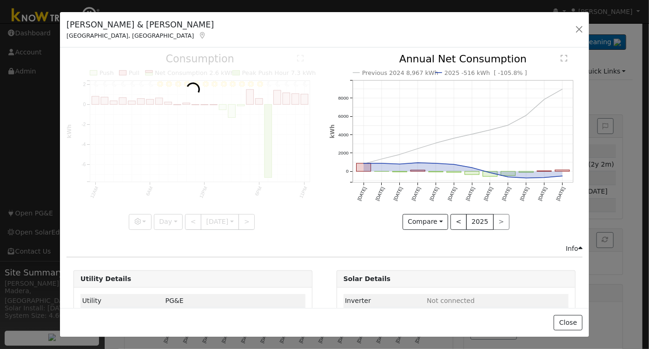
click at [191, 219] on div at bounding box center [193, 141] width 253 height 175
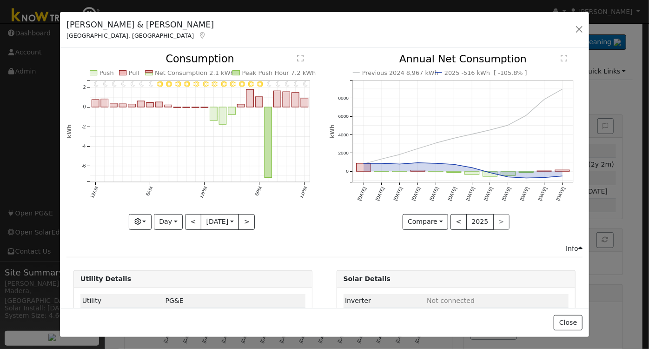
click at [191, 219] on div "11PM - Clear 10PM - Clear 9PM - Clear 8PM - Clear 7PM - Clear 6PM - Clear 5PM -…" at bounding box center [193, 141] width 253 height 175
click at [191, 219] on button "<" at bounding box center [193, 222] width 16 height 16
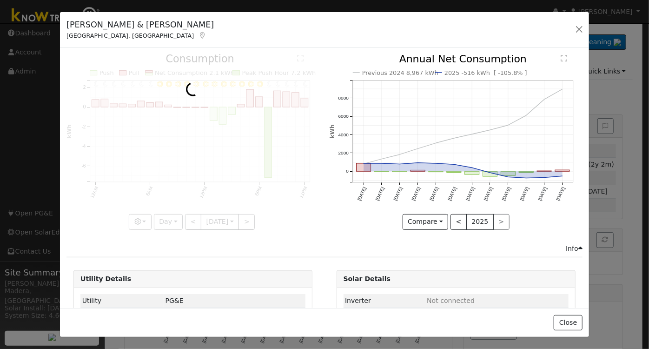
click at [191, 219] on div at bounding box center [193, 141] width 253 height 175
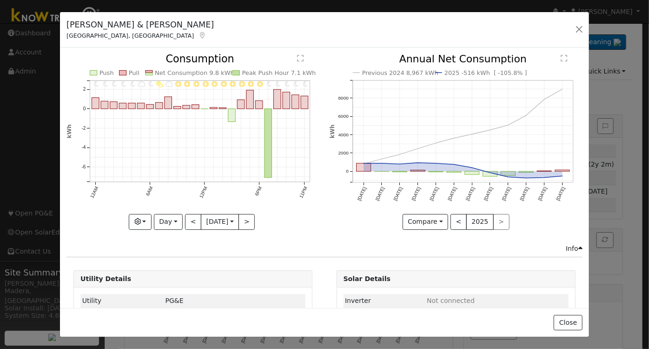
click at [191, 219] on div at bounding box center [193, 141] width 253 height 175
click at [191, 219] on button "<" at bounding box center [193, 222] width 16 height 16
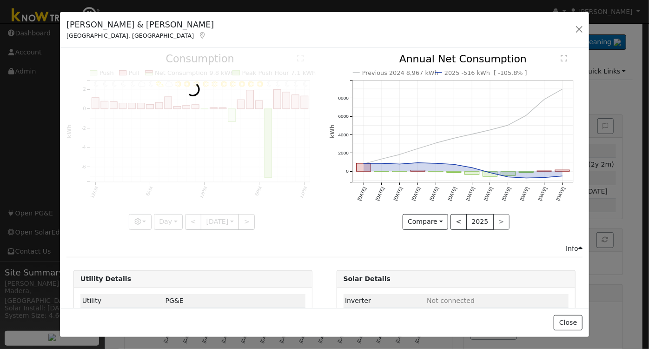
click at [191, 219] on div at bounding box center [193, 141] width 253 height 175
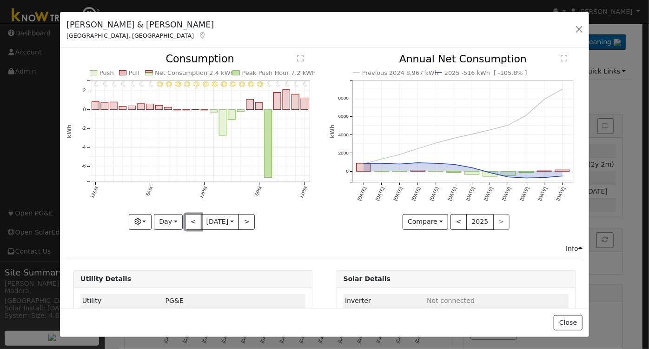
click at [191, 219] on button "<" at bounding box center [193, 222] width 16 height 16
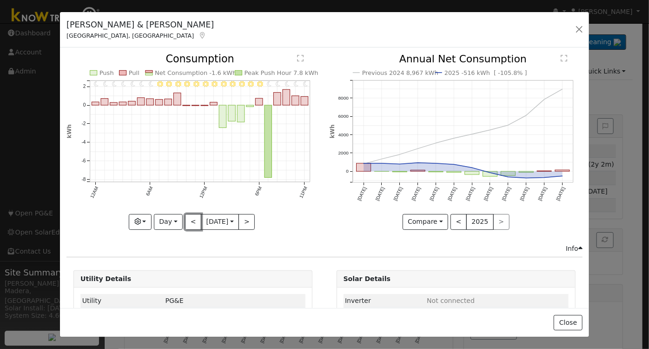
click at [191, 219] on button "<" at bounding box center [193, 222] width 16 height 16
click at [172, 219] on button "Day" at bounding box center [168, 222] width 29 height 16
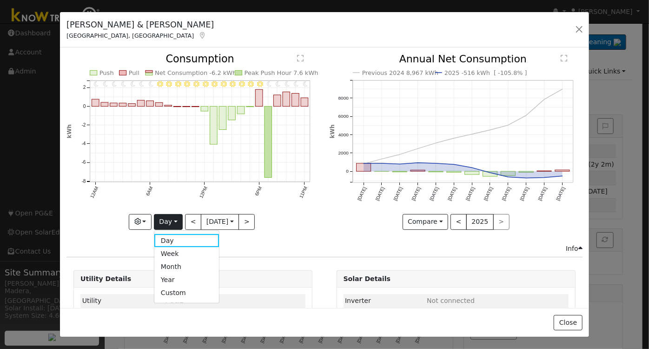
click at [206, 196] on icon "11PM - Clear 10PM - Clear 9PM - Clear 8PM - Clear 7PM - Clear 6PM - Clear 5PM -…" at bounding box center [193, 139] width 253 height 170
click at [161, 220] on button "Day" at bounding box center [168, 222] width 29 height 16
click at [170, 263] on link "Month" at bounding box center [186, 266] width 65 height 13
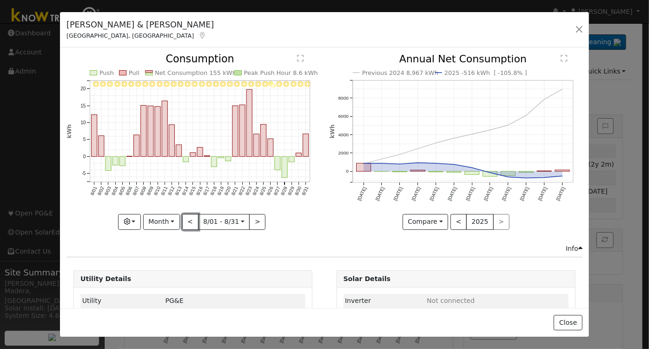
click at [189, 216] on button "<" at bounding box center [190, 222] width 16 height 16
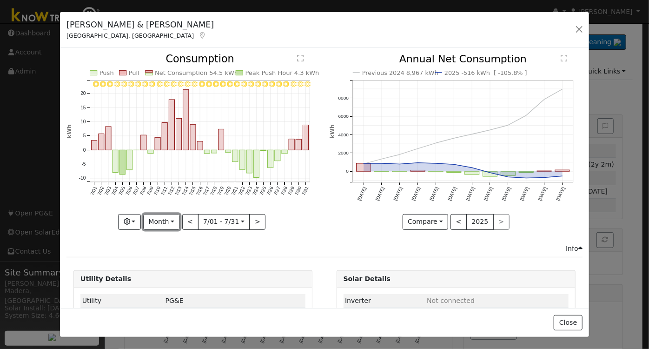
click at [163, 222] on button "Month" at bounding box center [161, 222] width 37 height 16
click at [161, 234] on link "Day" at bounding box center [176, 240] width 65 height 13
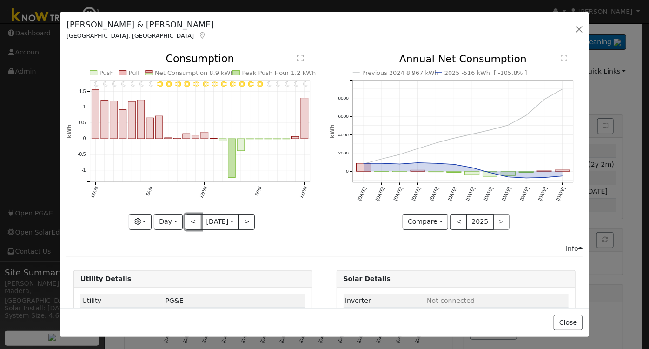
click at [187, 220] on button "<" at bounding box center [193, 222] width 16 height 16
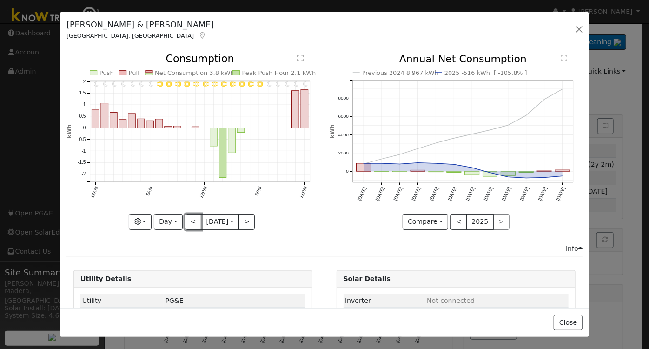
click at [186, 218] on button "<" at bounding box center [193, 222] width 16 height 16
click at [191, 221] on button "<" at bounding box center [193, 222] width 16 height 16
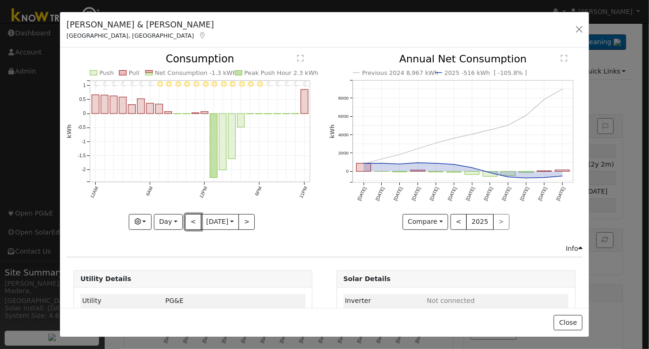
click at [187, 221] on button "<" at bounding box center [193, 222] width 16 height 16
type input "2025-07-27"
